Goal: Task Accomplishment & Management: Complete application form

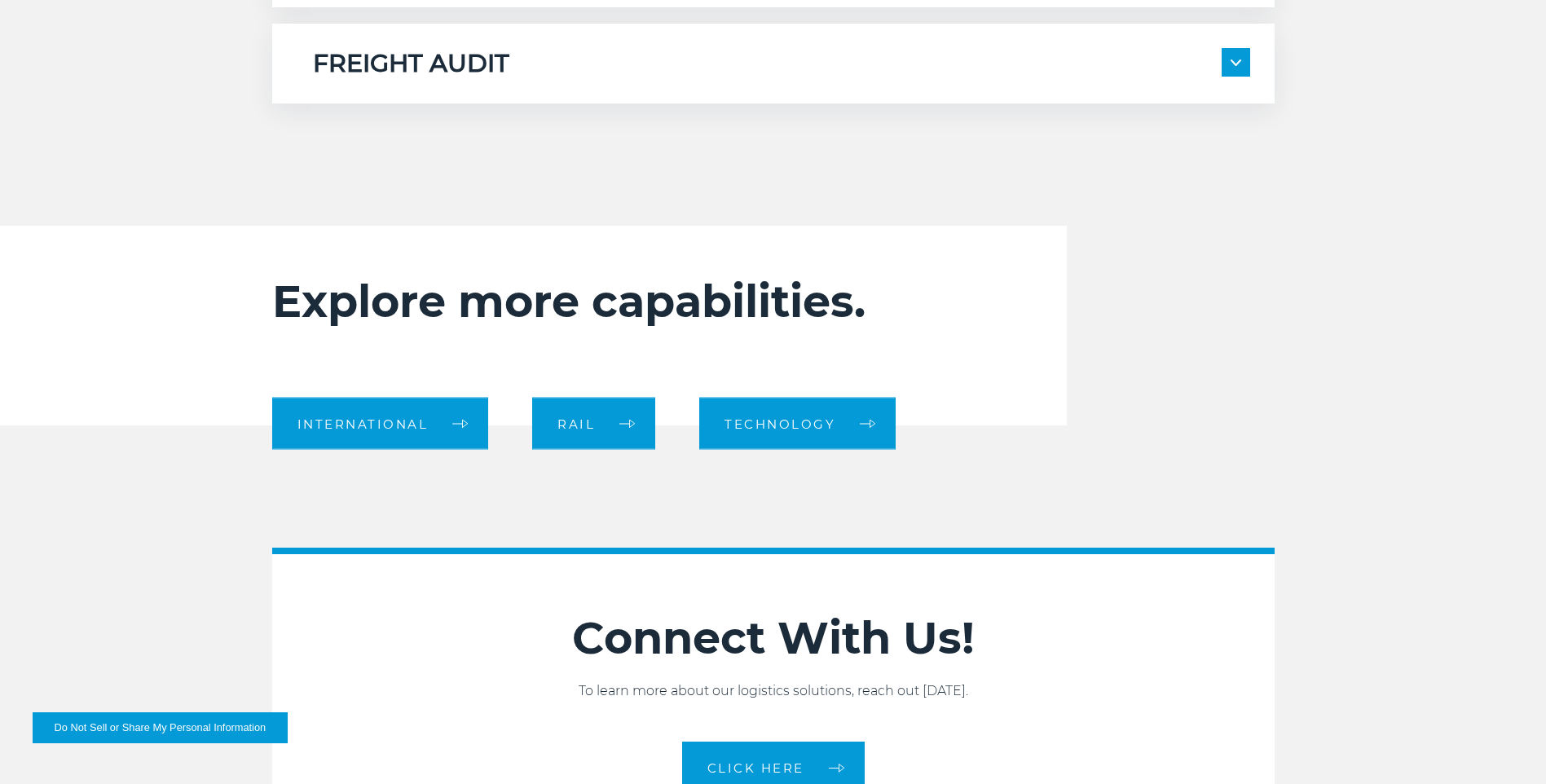
scroll to position [1711, 0]
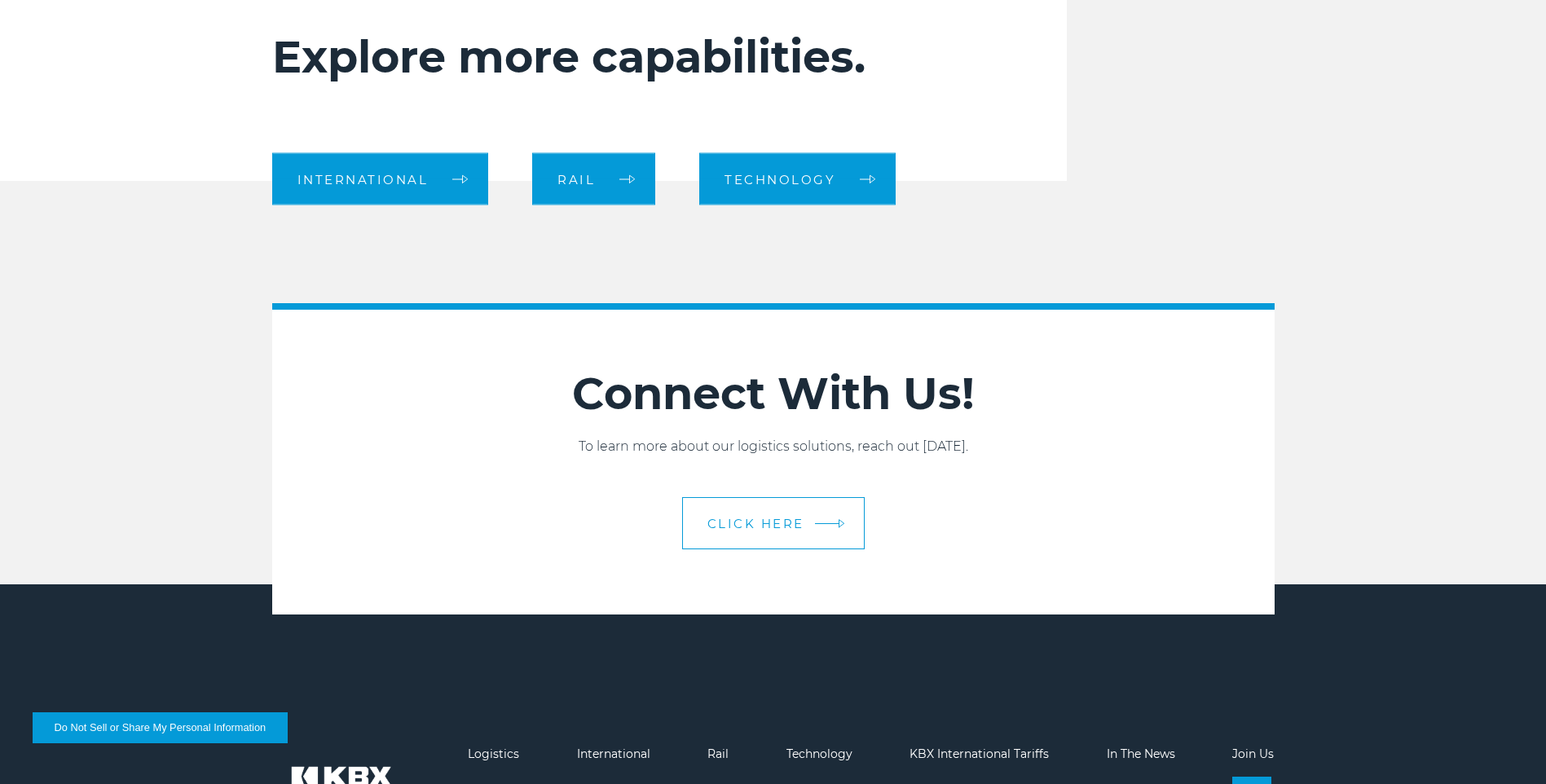
click at [789, 529] on span "CLICK HERE" at bounding box center [756, 524] width 97 height 12
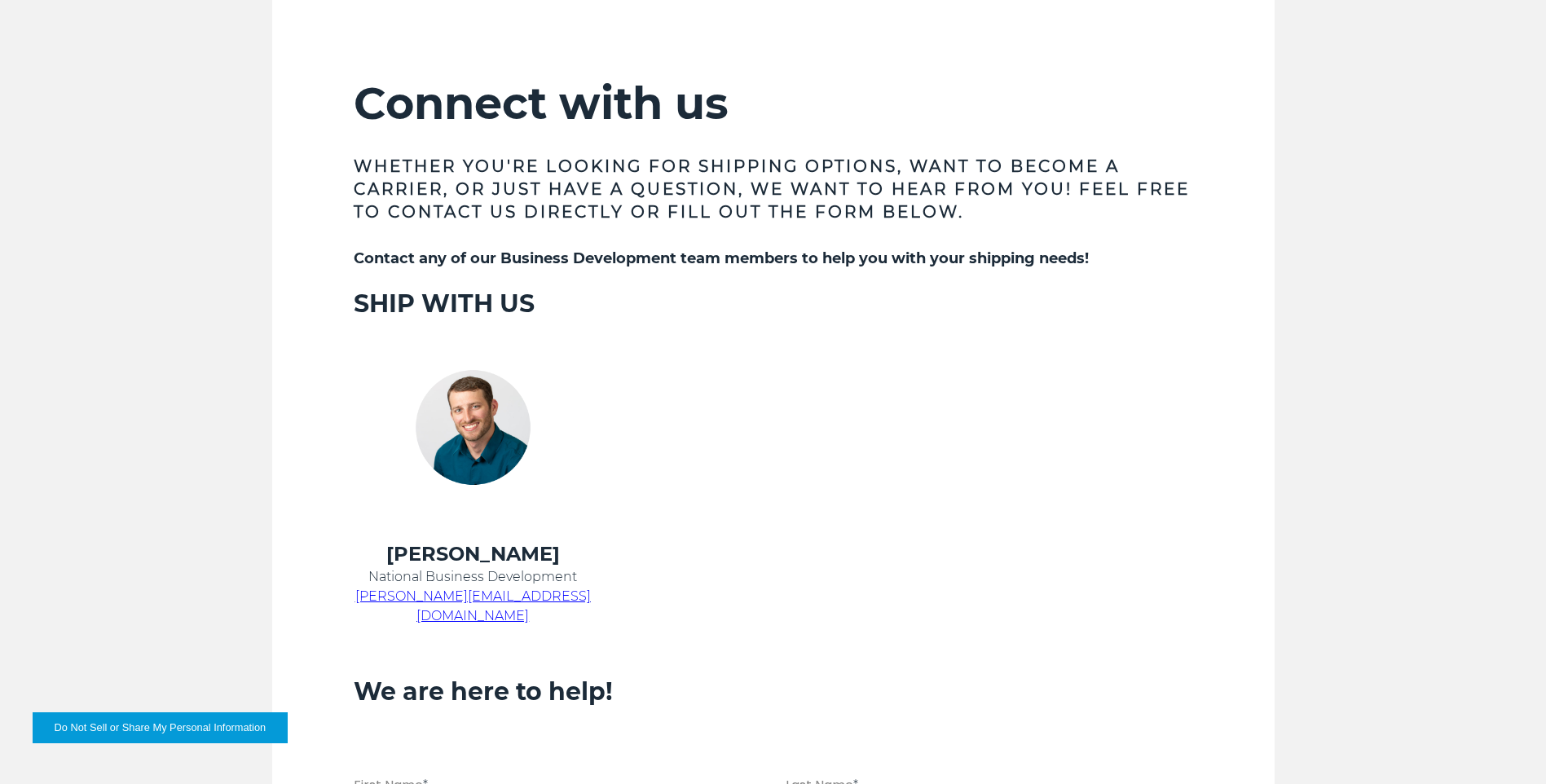
scroll to position [1059, 0]
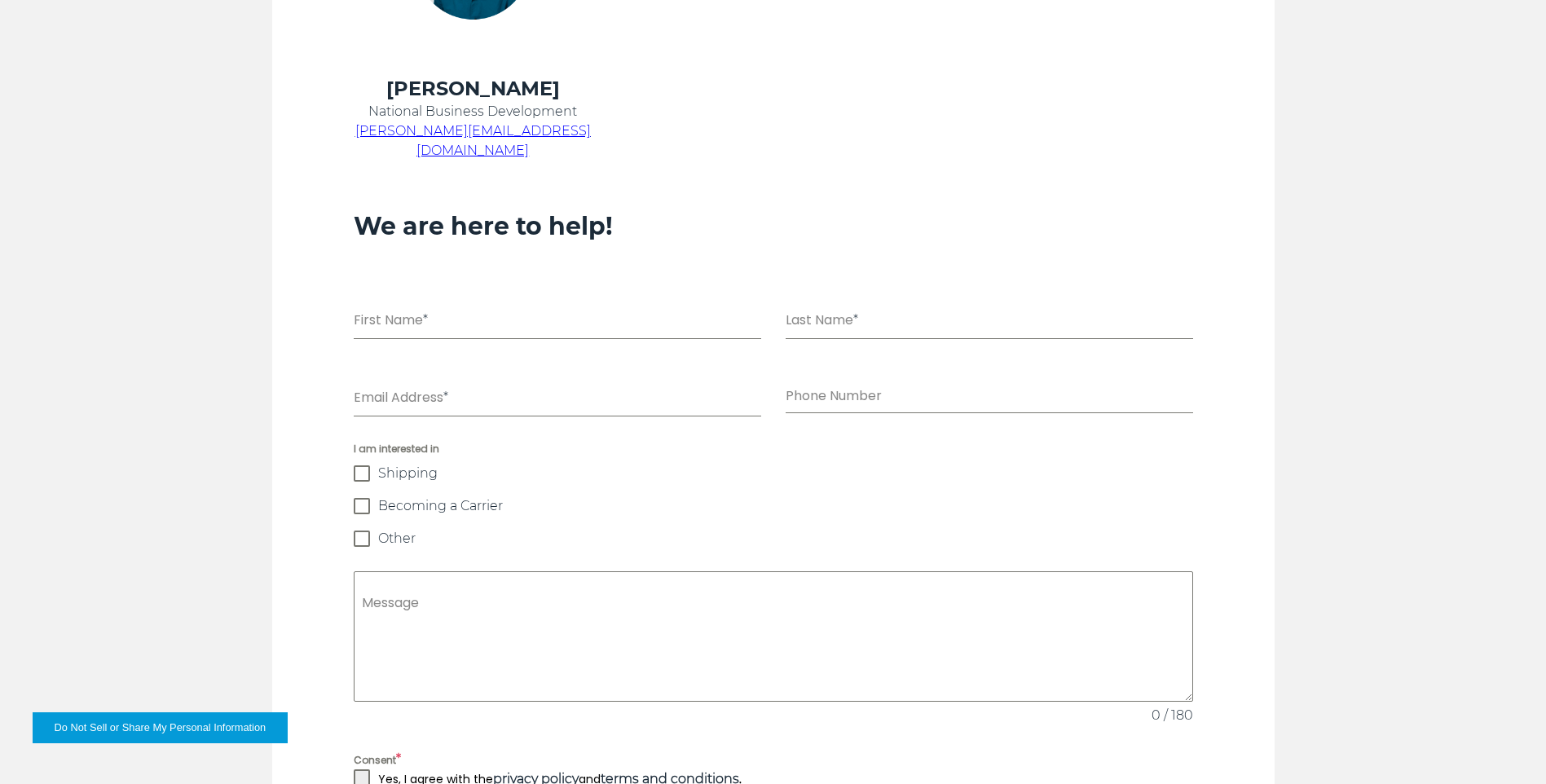
click at [374, 494] on div "I am interested in Shipping Becoming a Carrier Other" at bounding box center [773, 494] width 839 height 106
click at [365, 498] on span at bounding box center [361, 506] width 16 height 16
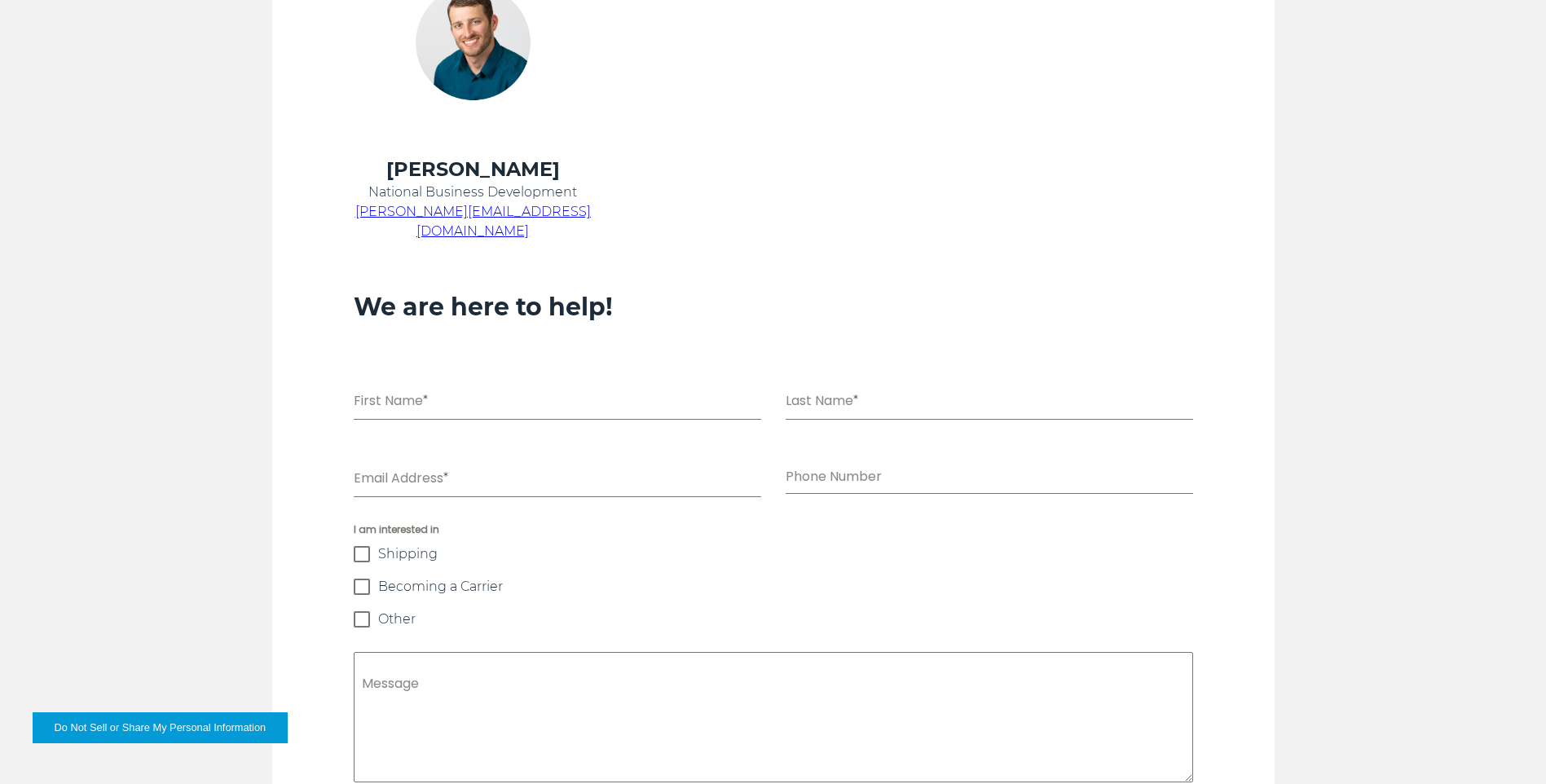
scroll to position [897, 0]
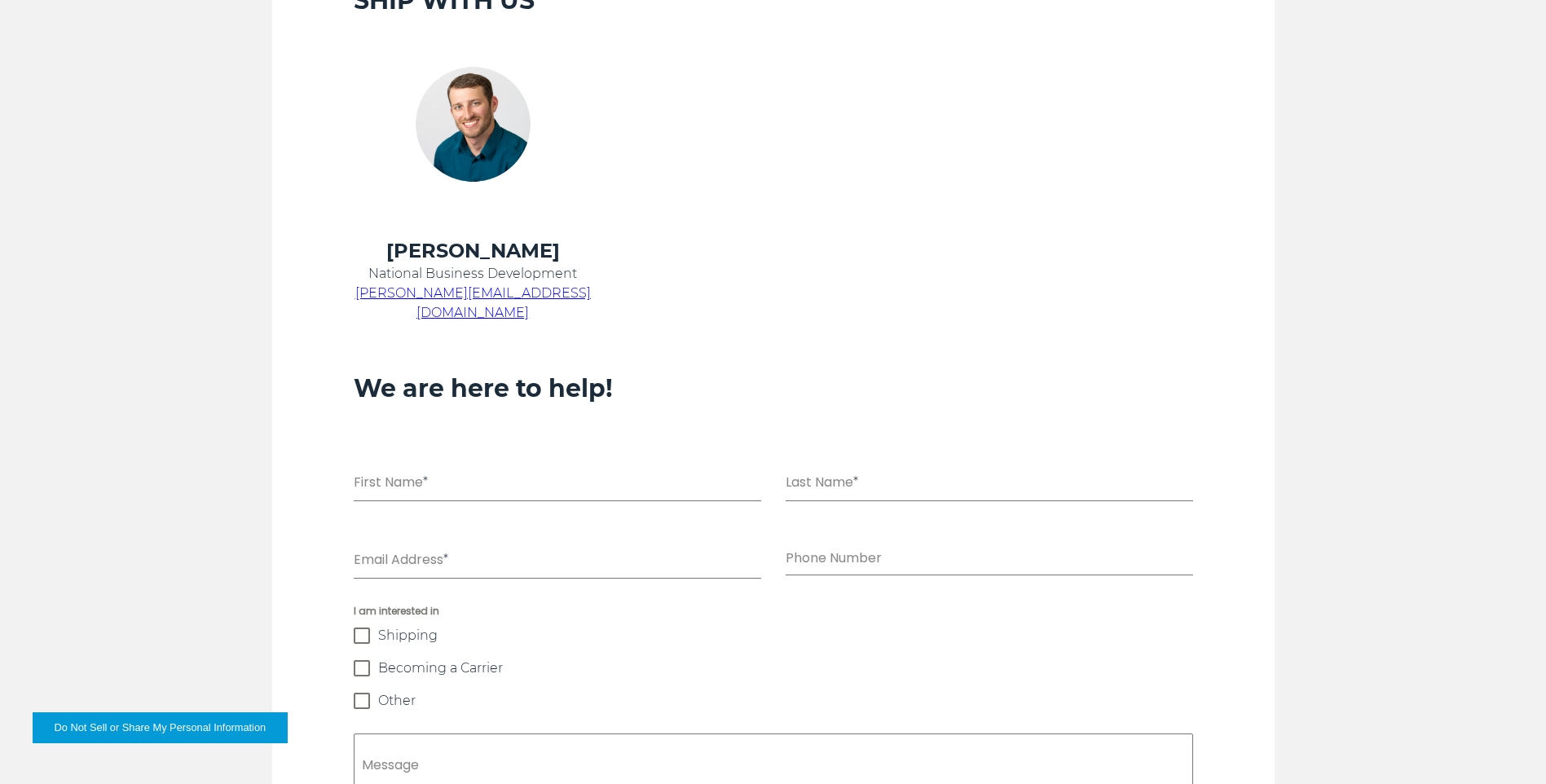
click at [441, 470] on input "First Name *" at bounding box center [557, 484] width 408 height 33
type input "*****"
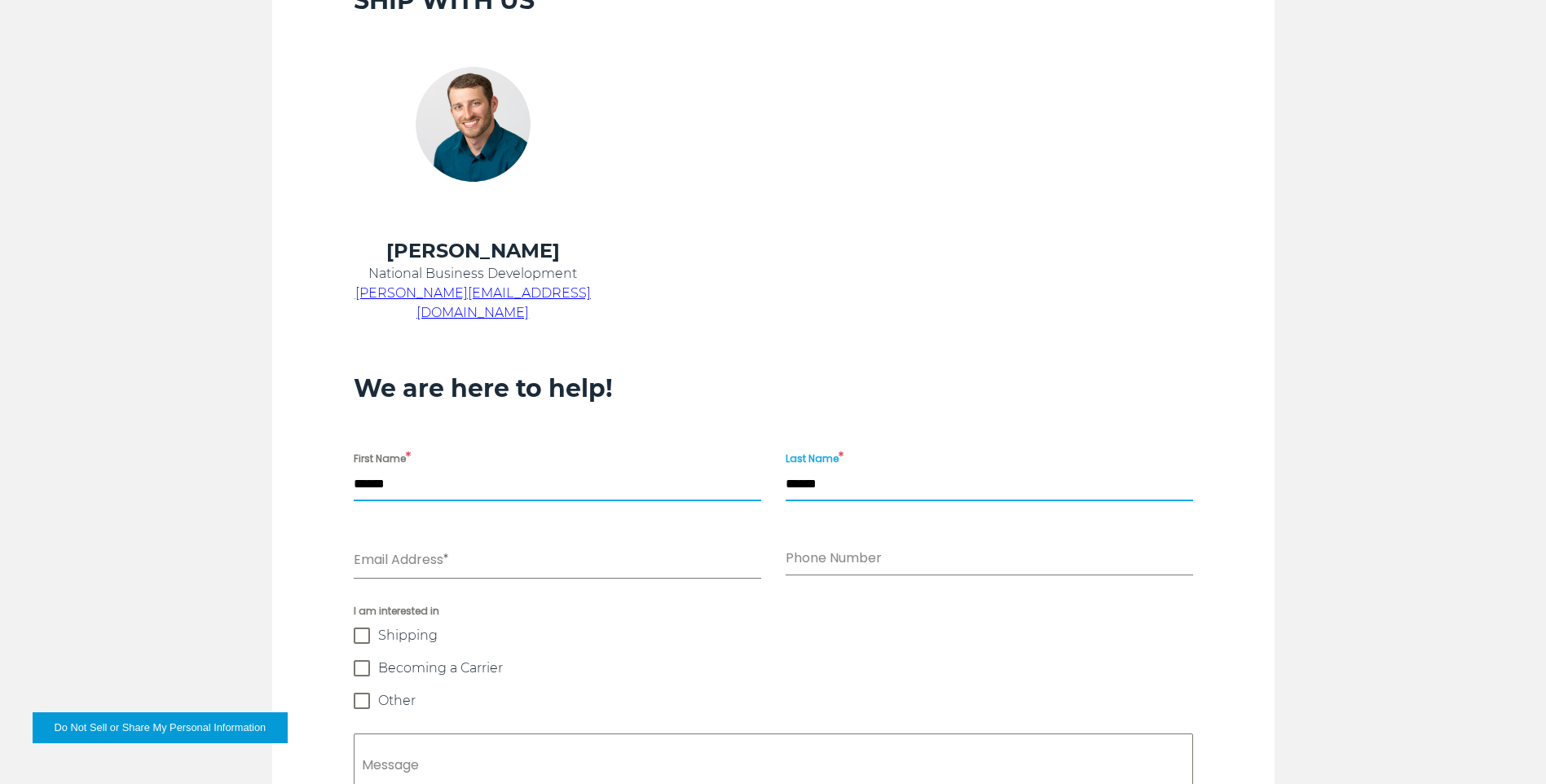
type input "******"
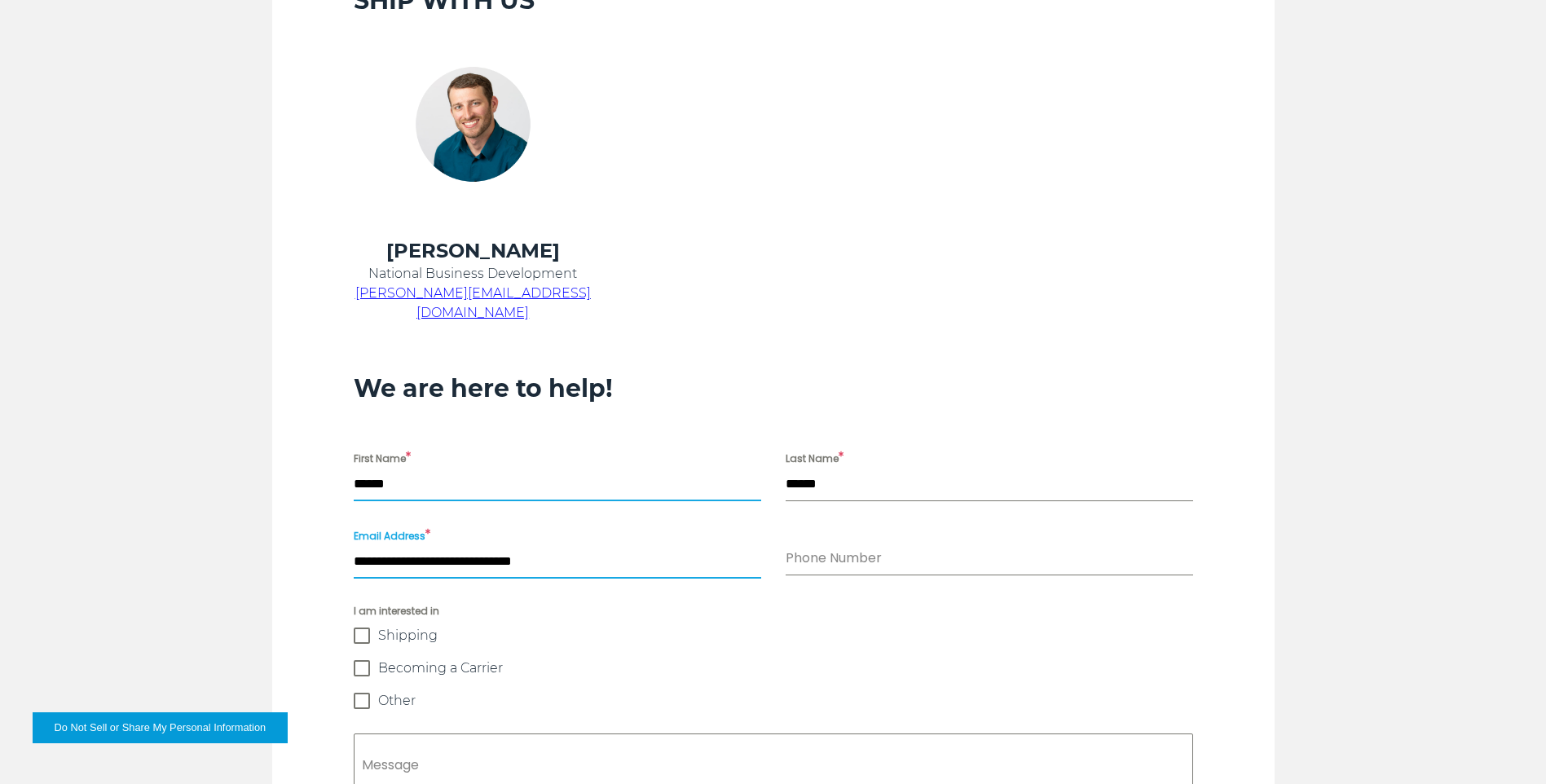
type input "**********"
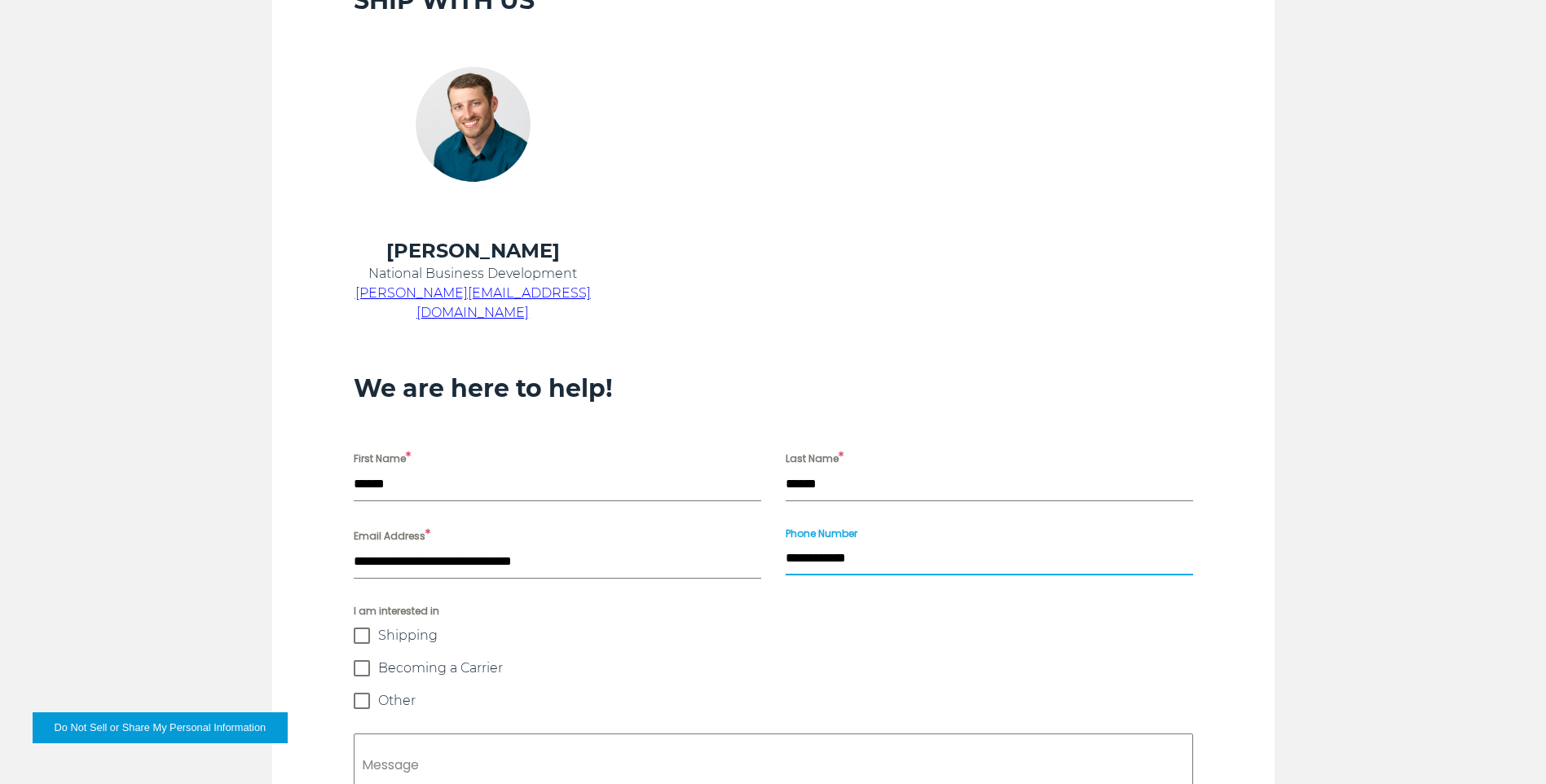
type input "**********"
click at [477, 733] on textarea "Message" at bounding box center [773, 798] width 839 height 130
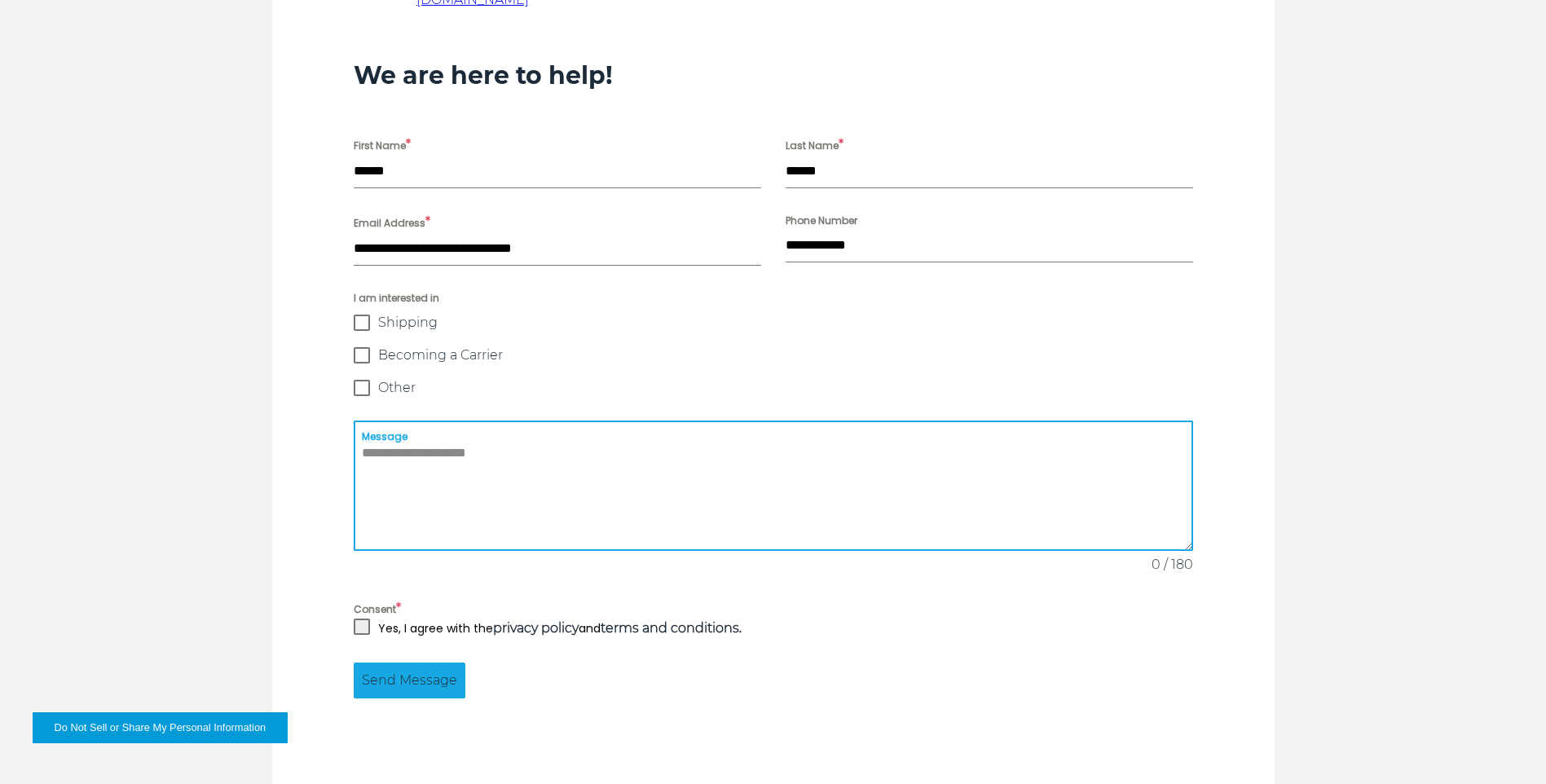
scroll to position [1223, 0]
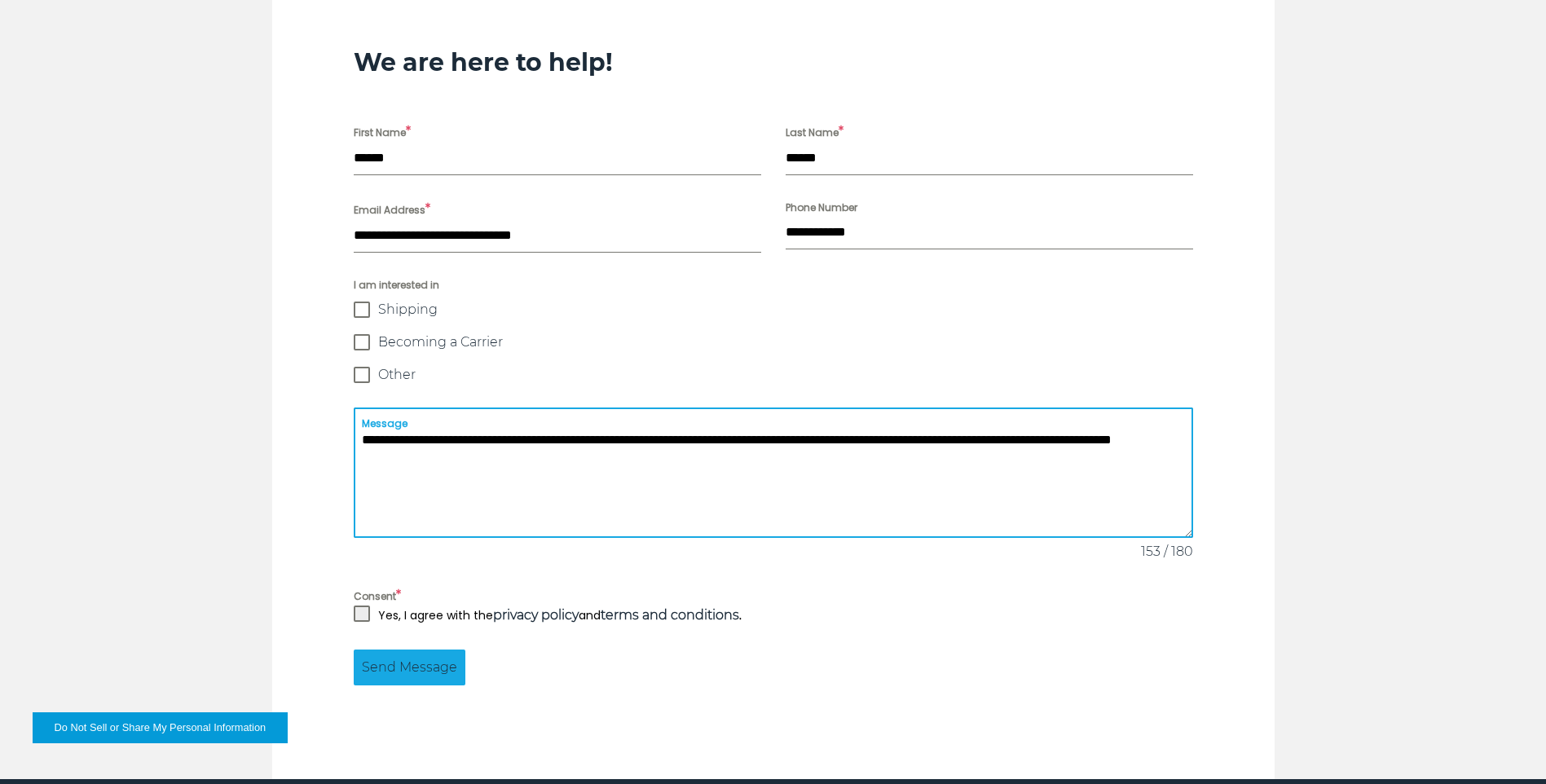
type textarea "**********"
click at [360, 605] on span at bounding box center [361, 613] width 16 height 16
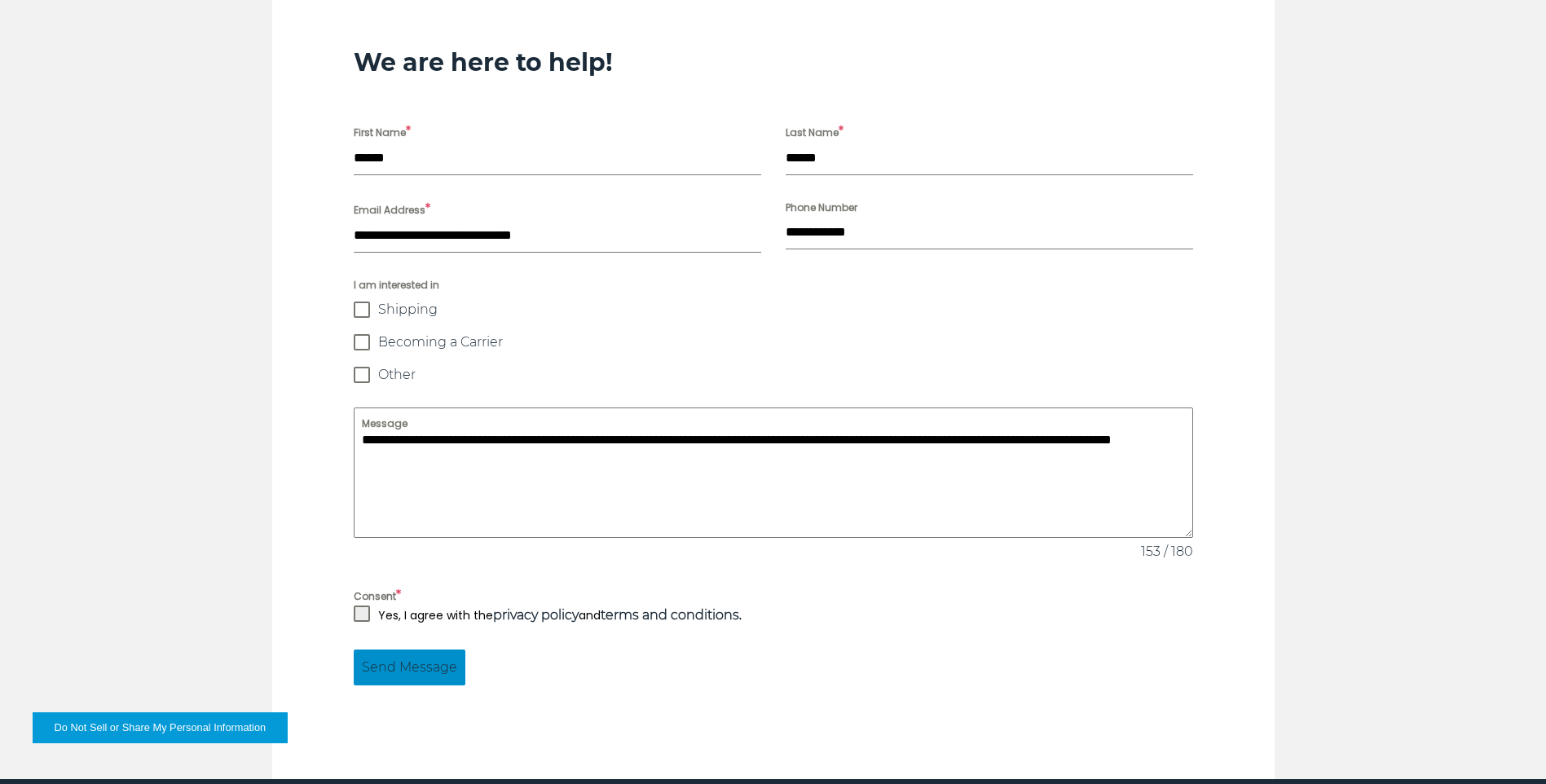
click at [376, 650] on button "Send Message" at bounding box center [409, 667] width 112 height 36
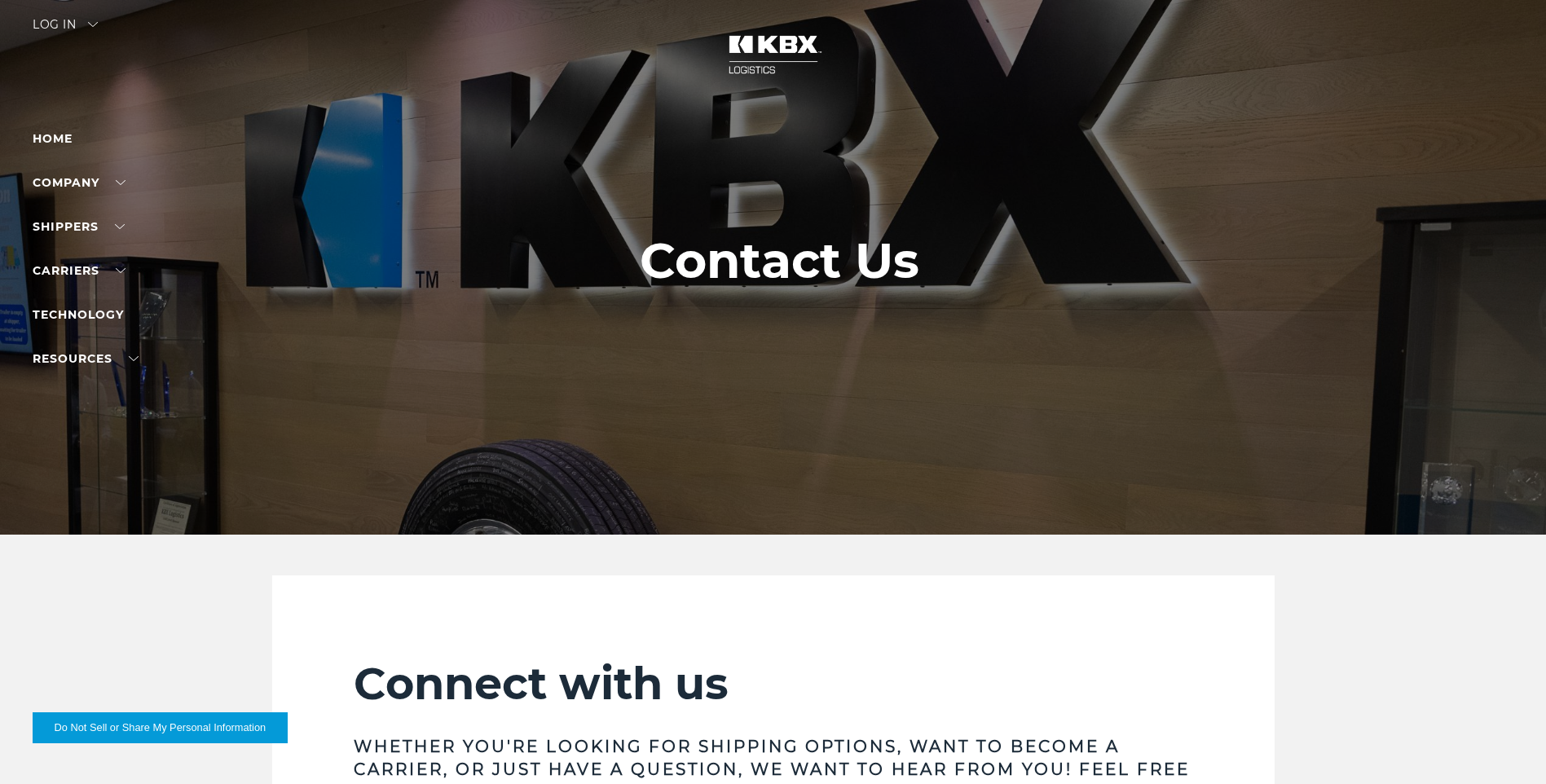
scroll to position [0, 0]
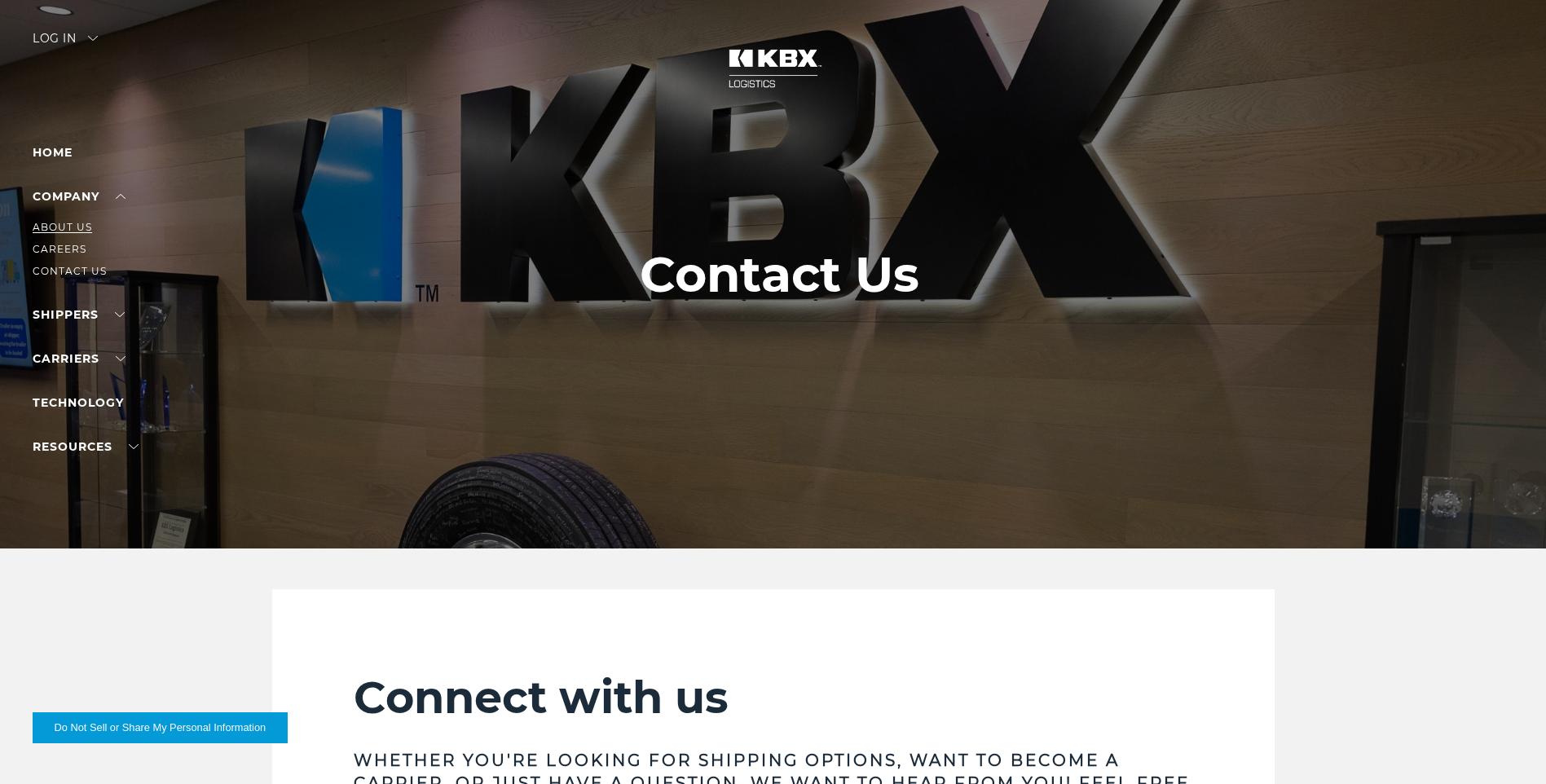
click at [78, 229] on link "About Us" at bounding box center [62, 226] width 60 height 12
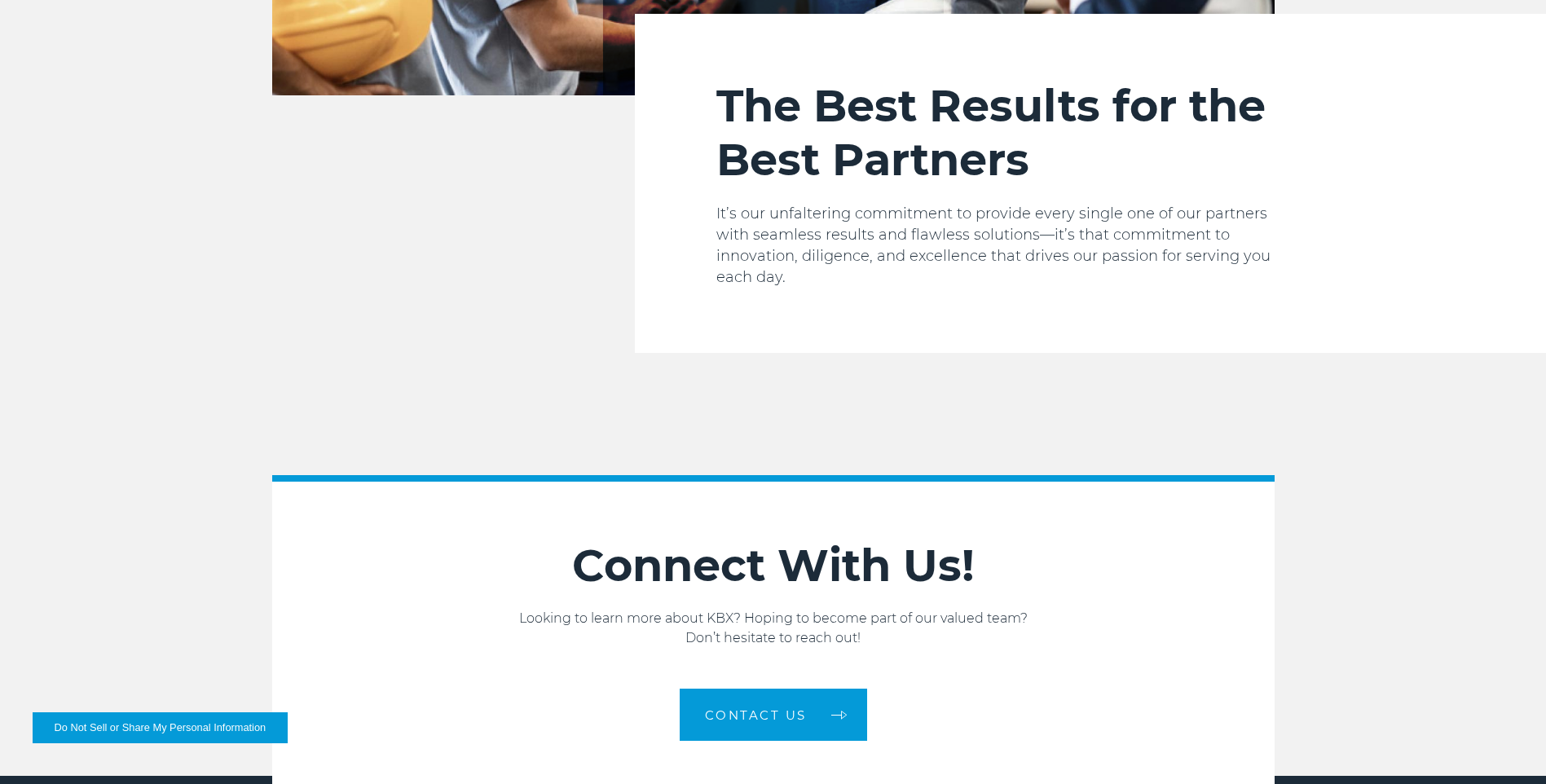
scroll to position [2747, 0]
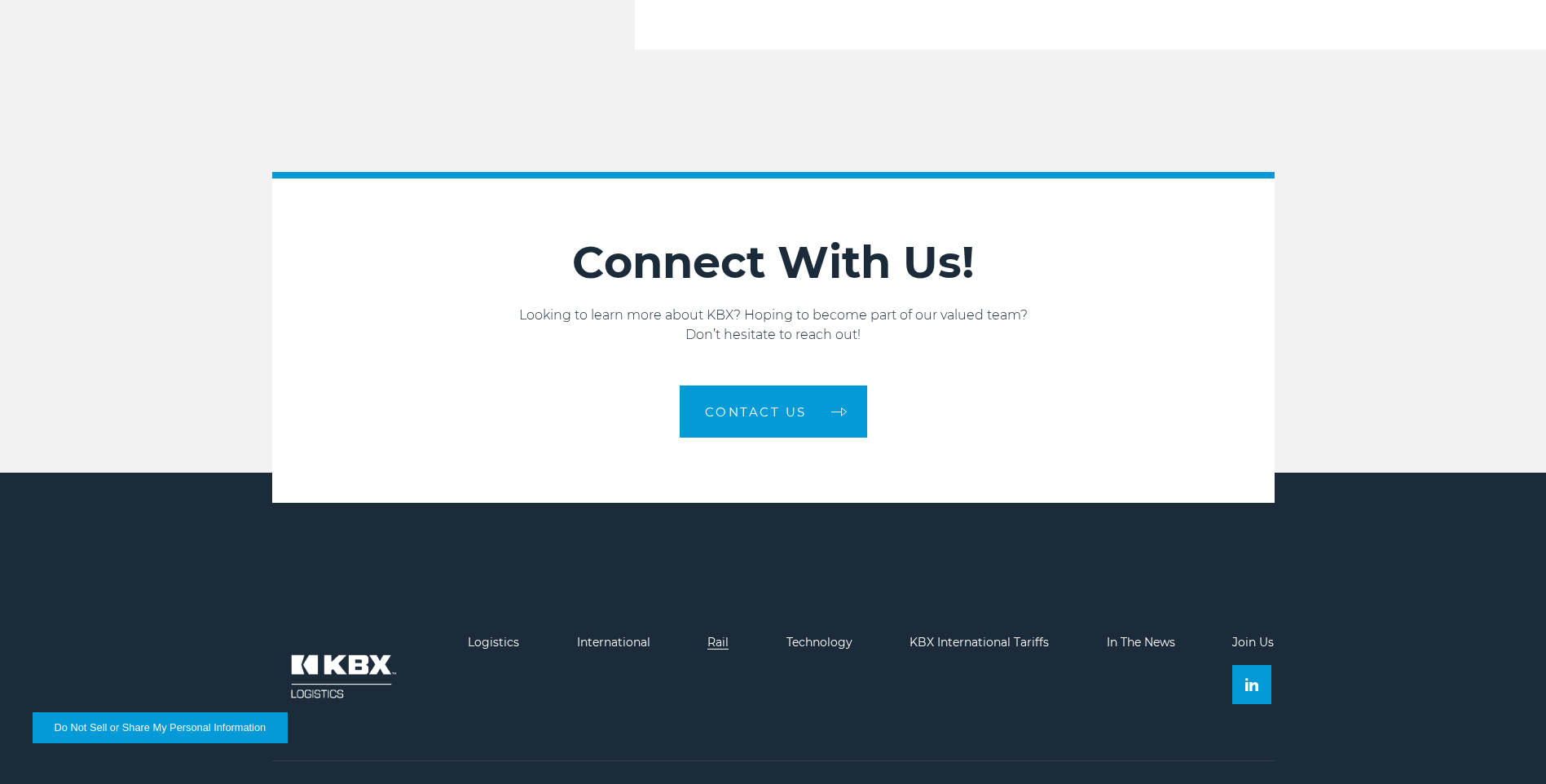
click at [721, 635] on link "Rail" at bounding box center [718, 642] width 21 height 14
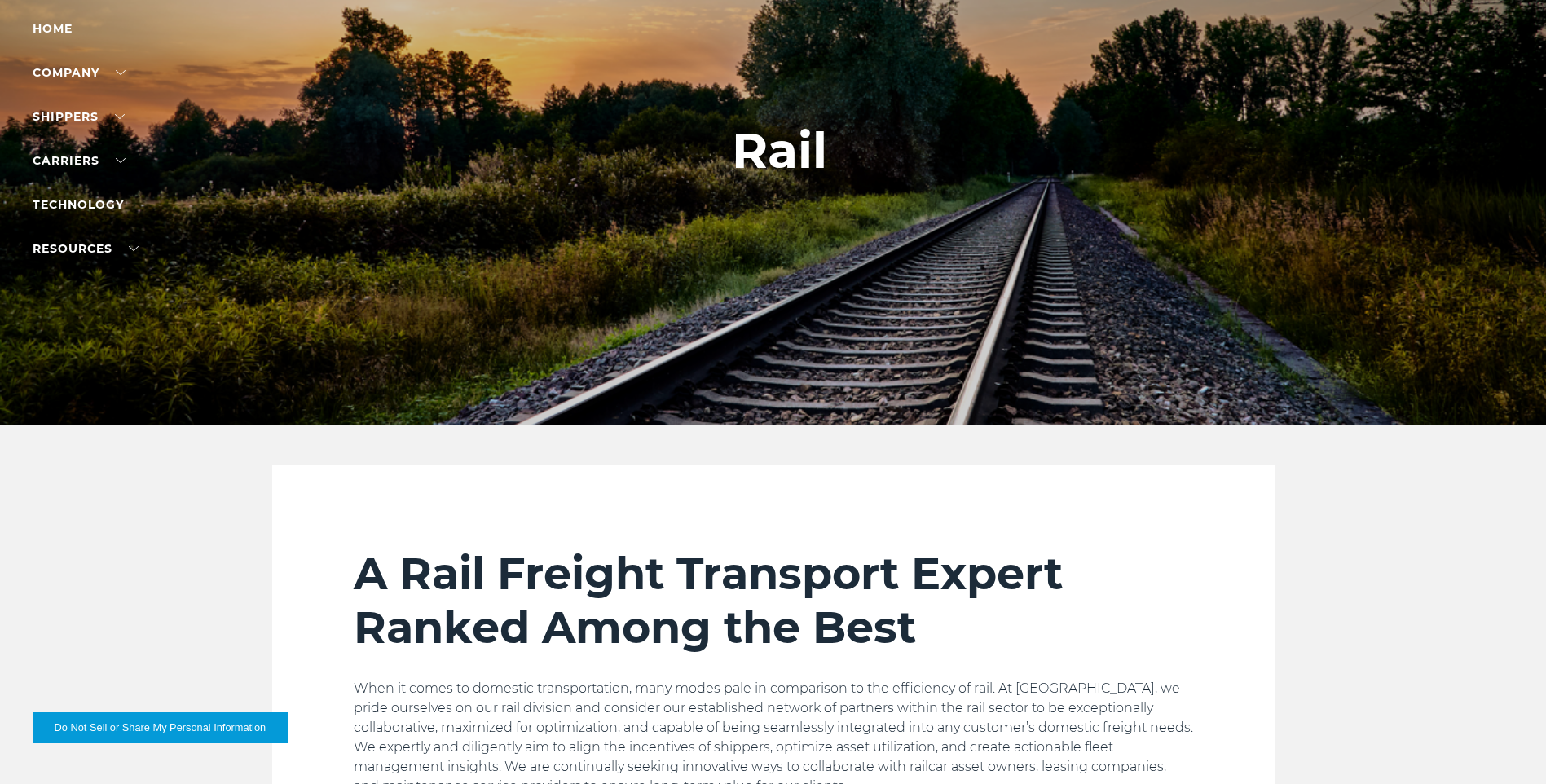
scroll to position [82, 0]
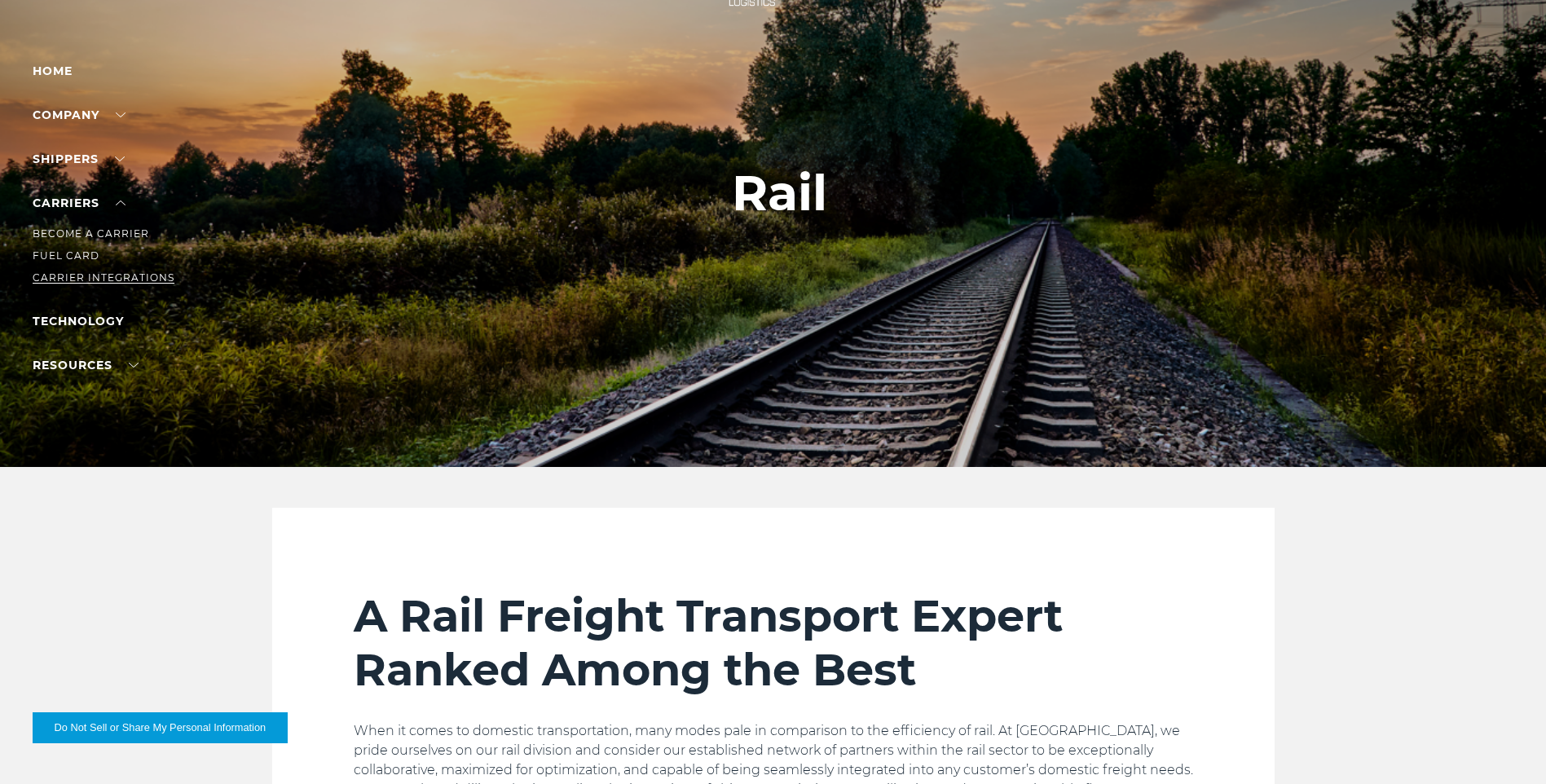
click at [106, 273] on link "Carrier Integrations" at bounding box center [103, 278] width 142 height 12
click at [112, 228] on link "Become a Carrier" at bounding box center [90, 233] width 117 height 12
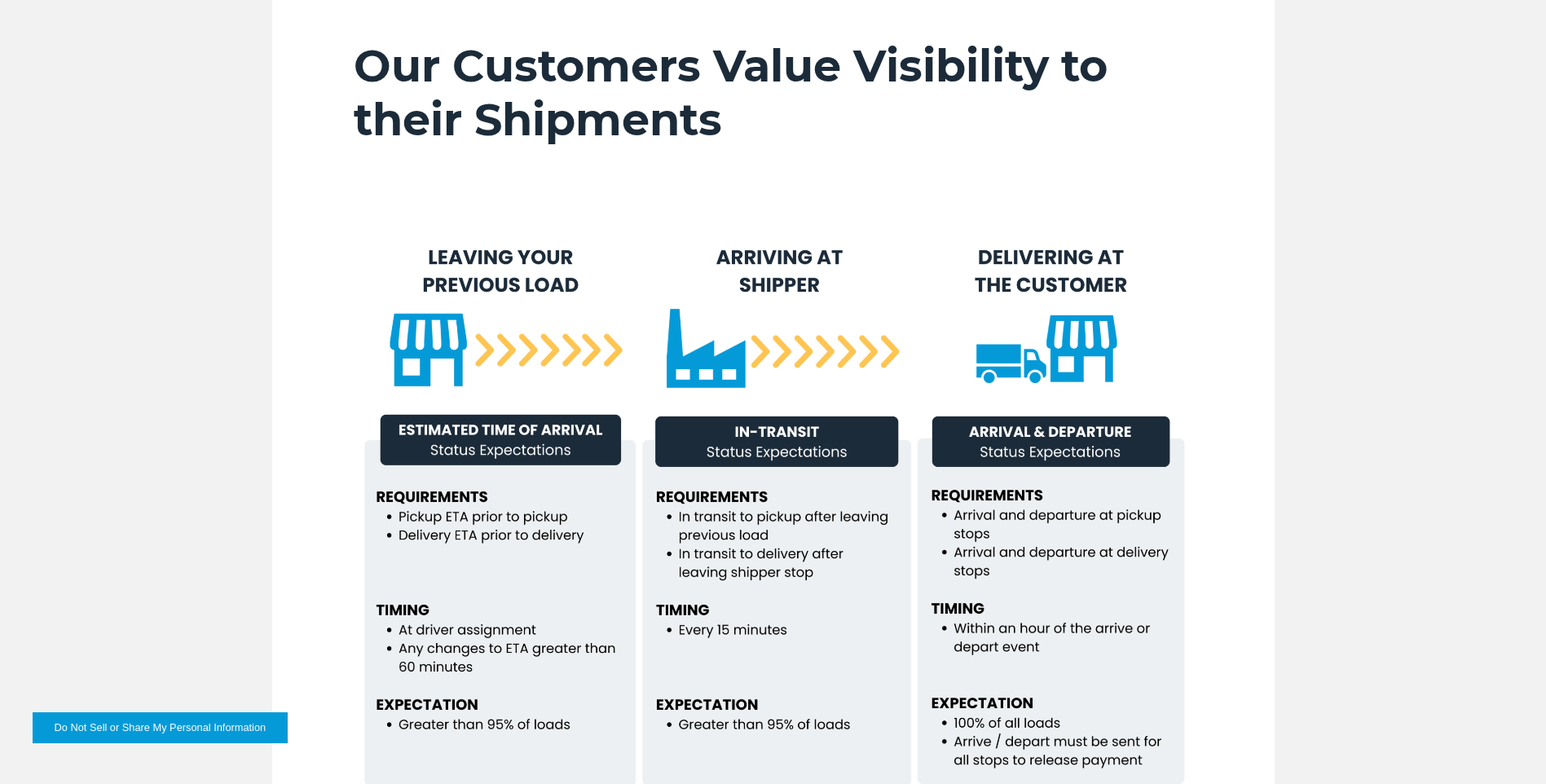
scroll to position [1059, 0]
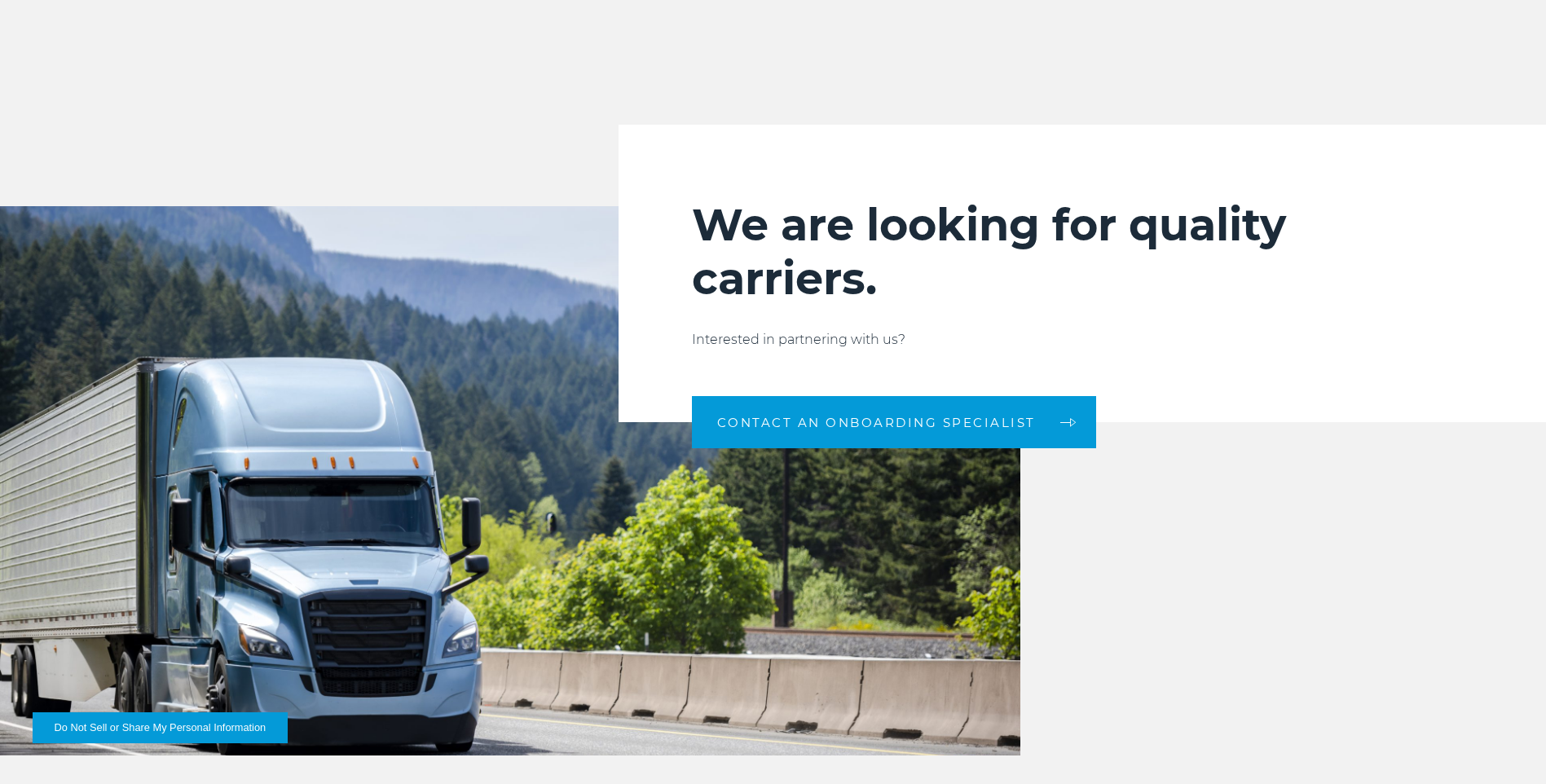
scroll to position [1629, 0]
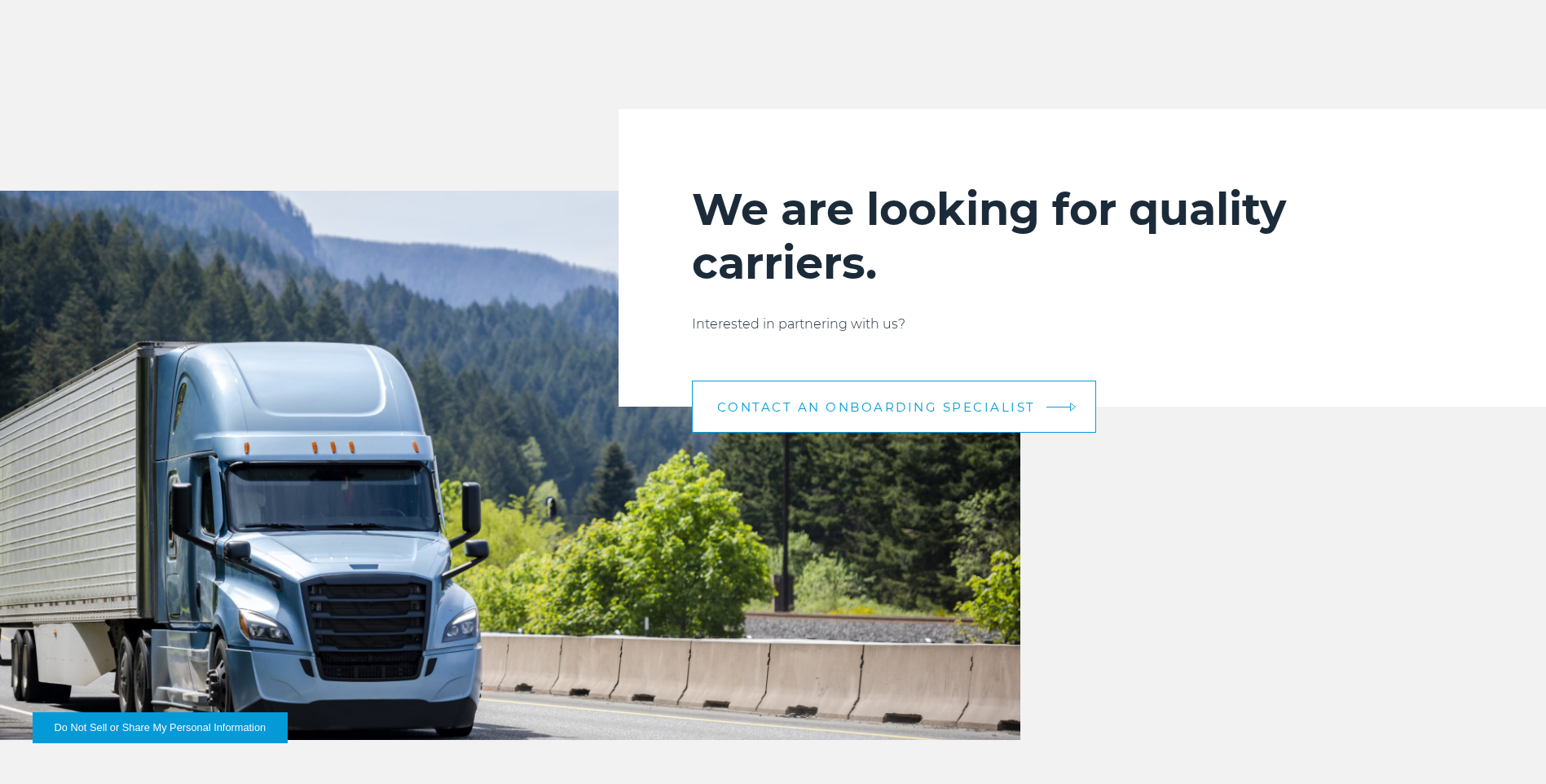
click at [902, 408] on span "CONTACT AN ONBOARDING SPECIALIST" at bounding box center [876, 407] width 318 height 12
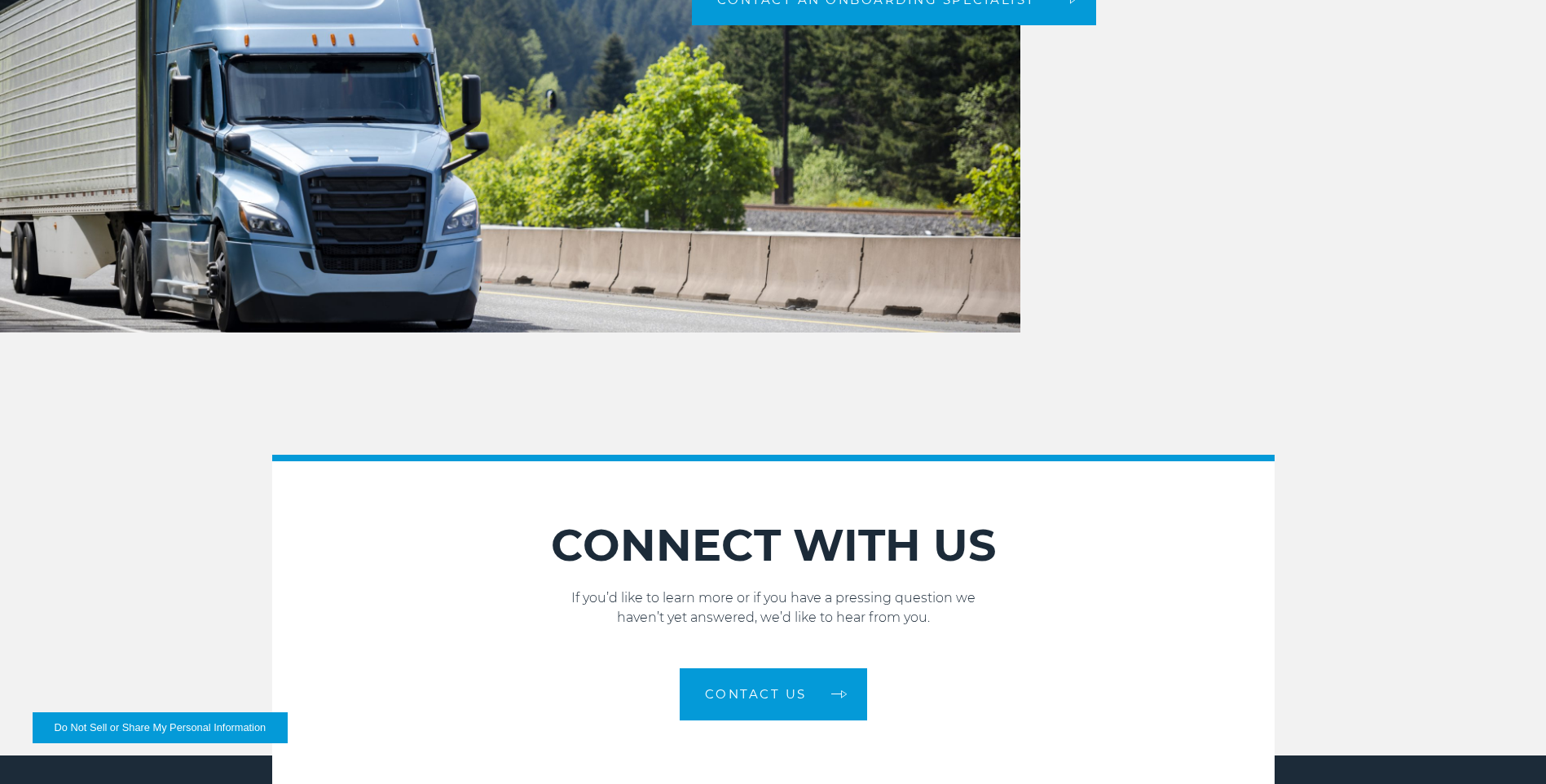
scroll to position [2118, 0]
